Goal: Browse casually: Explore the website without a specific task or goal

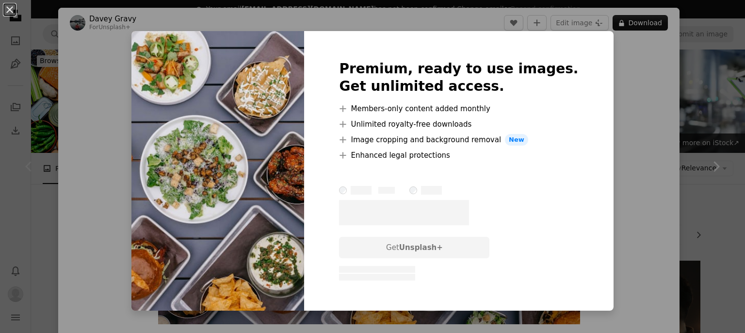
scroll to position [210, 0]
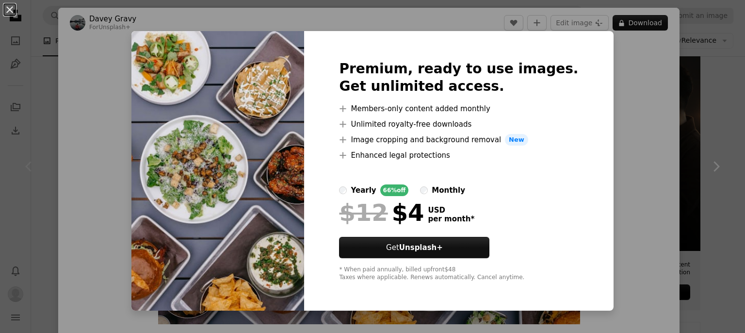
click at [600, 112] on div "An X shape Premium, ready to use images. Get unlimited access. A plus sign Memb…" at bounding box center [372, 166] width 745 height 333
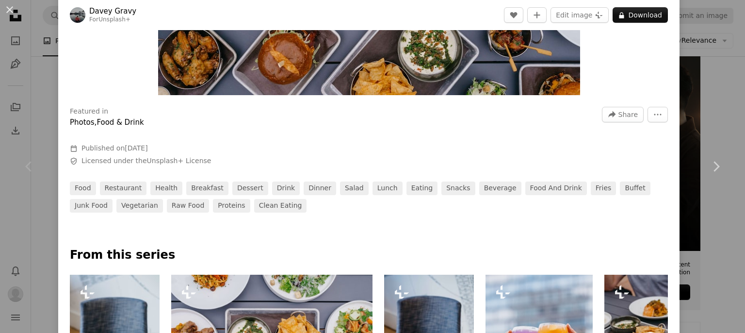
scroll to position [228, 0]
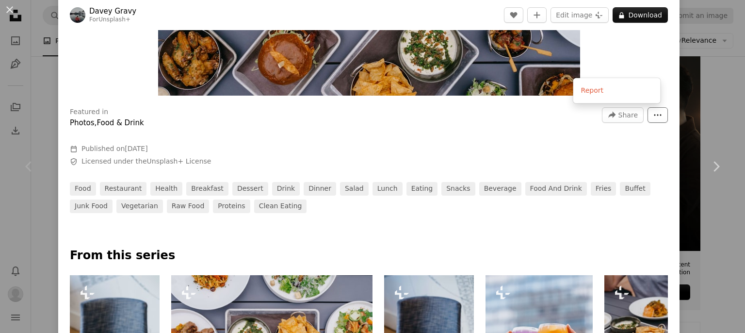
click at [654, 119] on button "More Actions" at bounding box center [657, 115] width 20 height 16
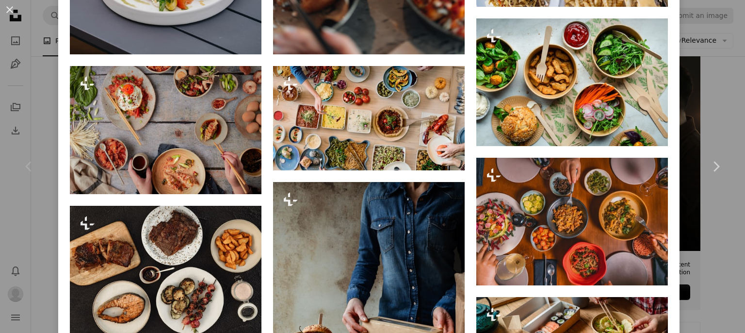
scroll to position [1073, 0]
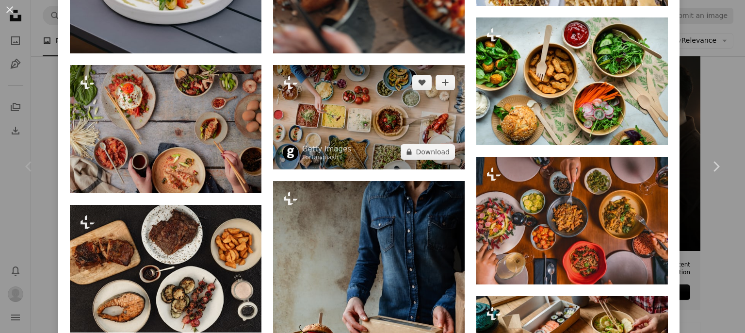
click at [403, 125] on img at bounding box center [369, 117] width 192 height 104
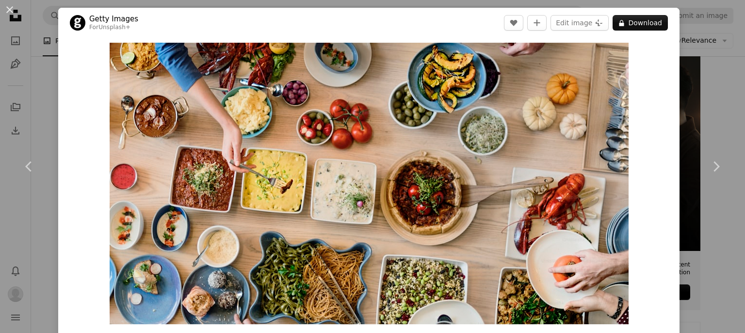
click at [50, 110] on div "An X shape Chevron left Chevron right Getty Images For Unsplash+ A heart A plus…" at bounding box center [372, 166] width 745 height 333
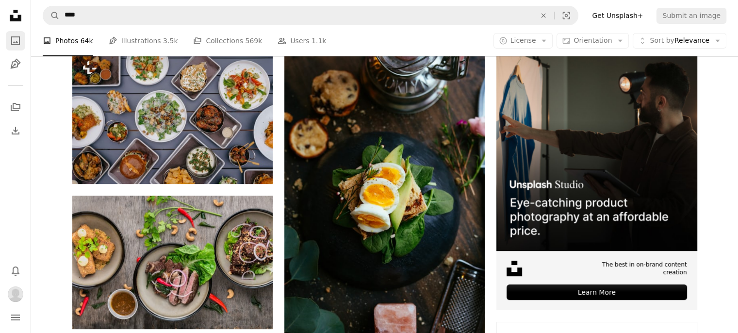
click at [12, 45] on icon "Photos" at bounding box center [15, 40] width 9 height 9
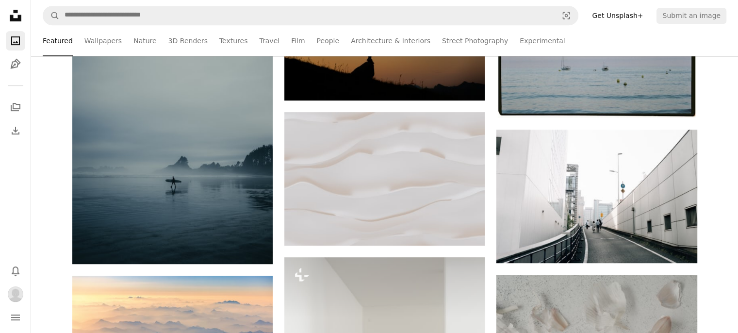
scroll to position [457, 0]
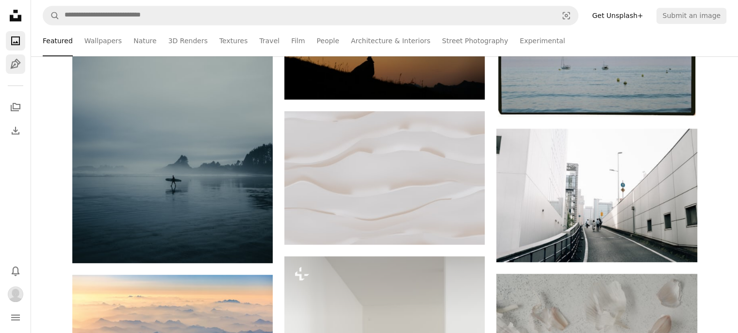
click at [6, 70] on link "Pen Tool" at bounding box center [15, 63] width 19 height 19
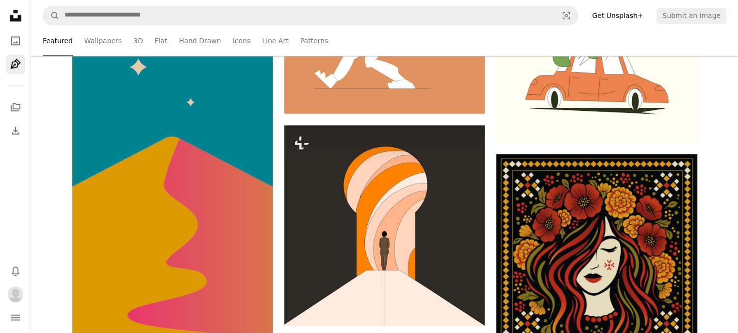
scroll to position [1197, 0]
